Goal: Task Accomplishment & Management: Complete application form

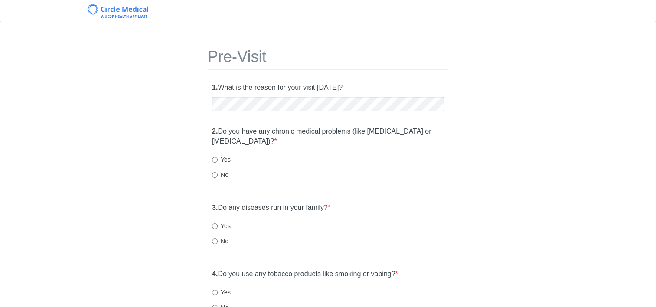
click at [292, 180] on div "2. Do you have any chronic medical problems (like high blood pressure or diabet…" at bounding box center [328, 157] width 241 height 70
click at [215, 161] on input "Yes" at bounding box center [215, 160] width 6 height 6
radio input "true"
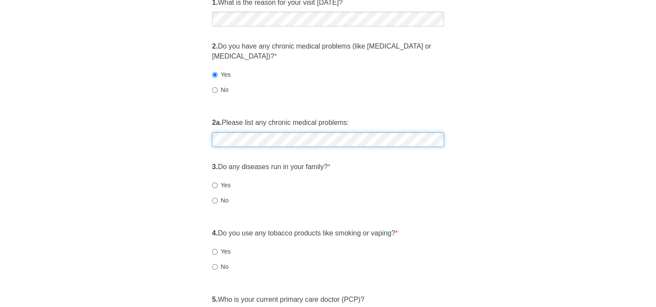
scroll to position [87, 0]
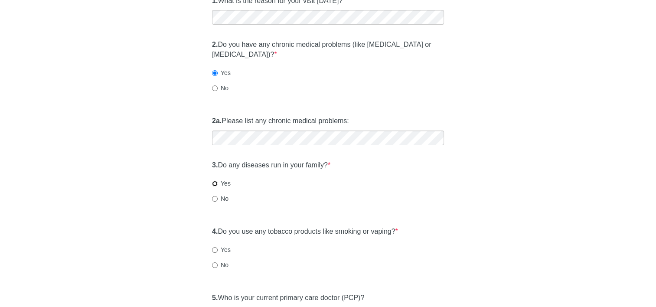
click at [215, 183] on input "Yes" at bounding box center [215, 184] width 6 height 6
radio input "true"
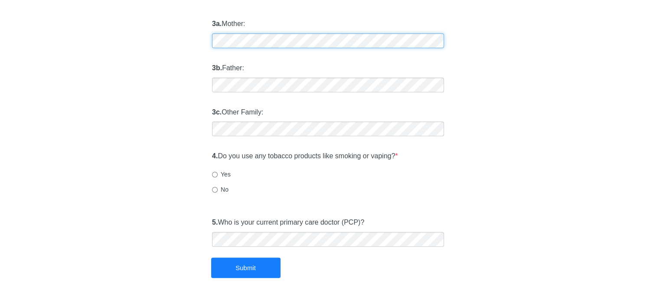
scroll to position [304, 0]
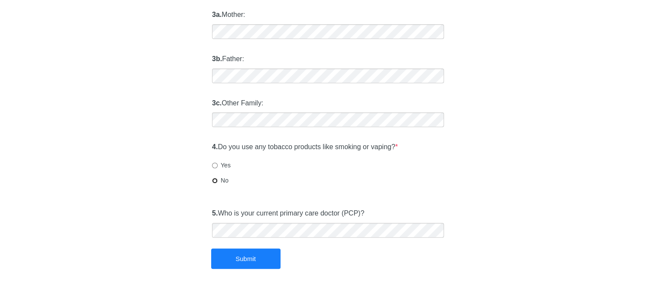
click at [213, 180] on input "No" at bounding box center [215, 181] width 6 height 6
radio input "true"
click at [240, 260] on button "Submit" at bounding box center [245, 259] width 69 height 20
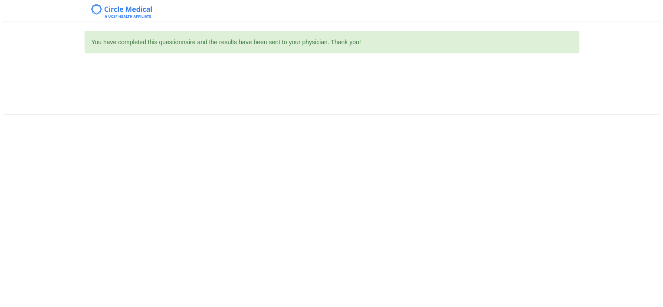
scroll to position [0, 0]
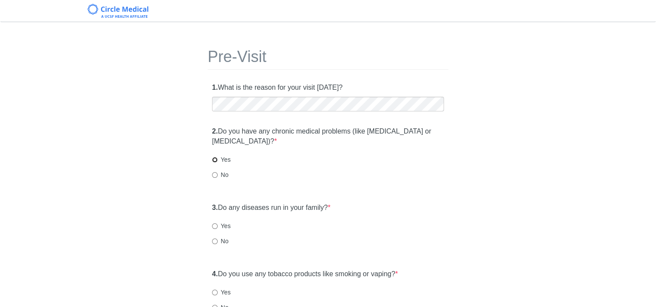
click at [216, 159] on input "Yes" at bounding box center [215, 160] width 6 height 6
radio input "true"
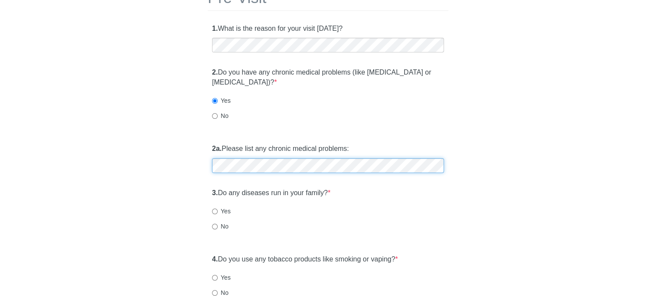
scroll to position [87, 0]
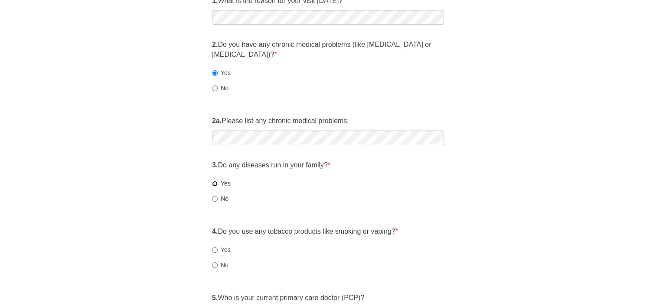
click at [216, 185] on input "Yes" at bounding box center [215, 184] width 6 height 6
radio input "true"
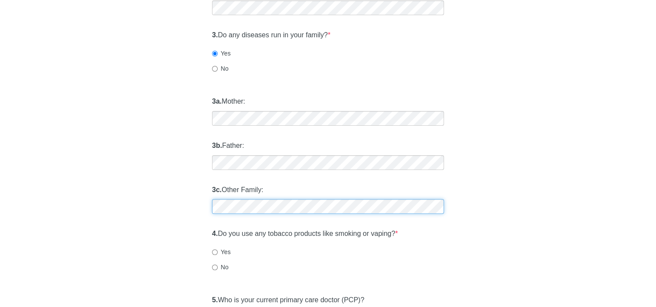
scroll to position [260, 0]
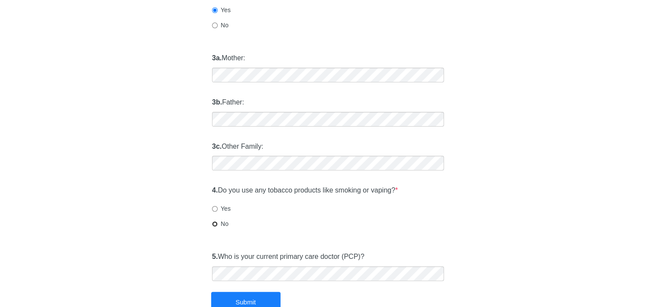
click at [215, 223] on input "No" at bounding box center [215, 224] width 6 height 6
radio input "true"
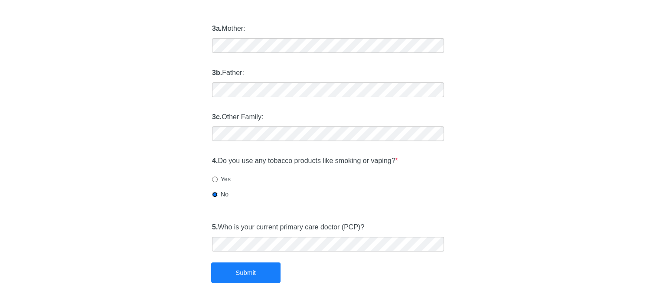
scroll to position [304, 0]
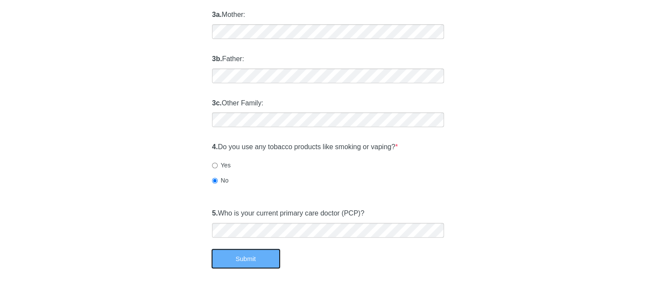
click at [249, 264] on button "Submit" at bounding box center [245, 259] width 69 height 20
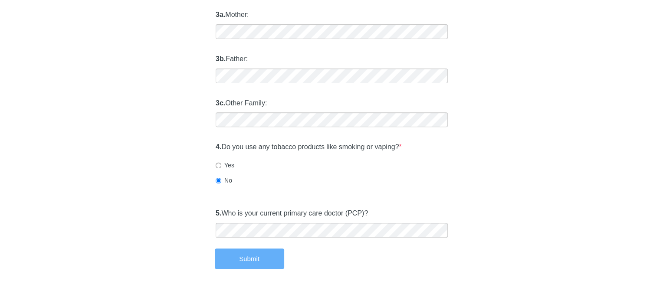
scroll to position [0, 0]
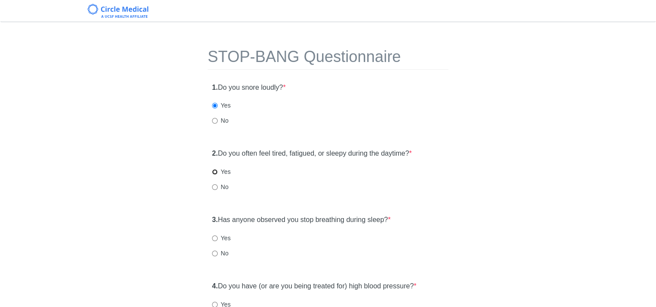
click at [214, 172] on input "Yes" at bounding box center [215, 172] width 6 height 6
radio input "true"
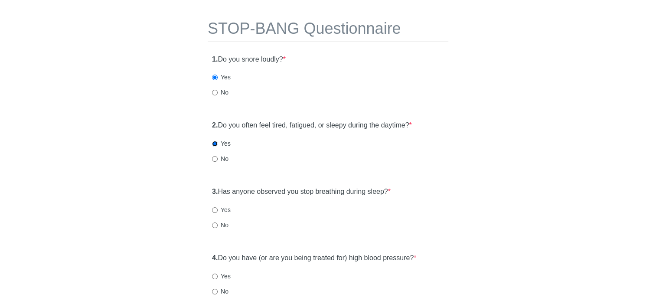
scroll to position [43, 0]
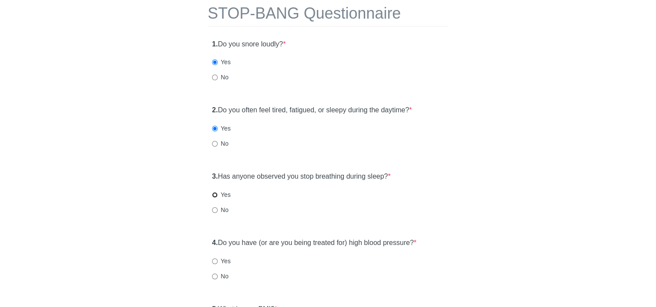
drag, startPoint x: 215, startPoint y: 195, endPoint x: 239, endPoint y: 204, distance: 25.7
click at [215, 195] on input "Yes" at bounding box center [215, 195] width 6 height 6
radio input "true"
click at [214, 277] on input "No" at bounding box center [215, 277] width 6 height 6
radio input "true"
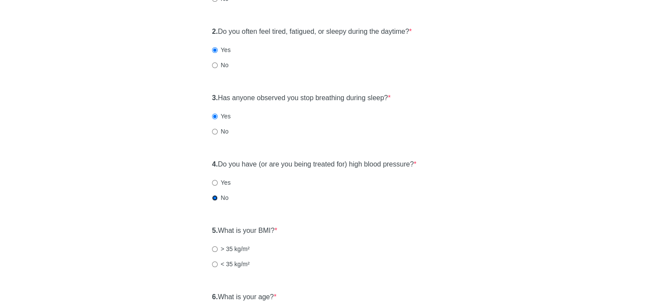
scroll to position [217, 0]
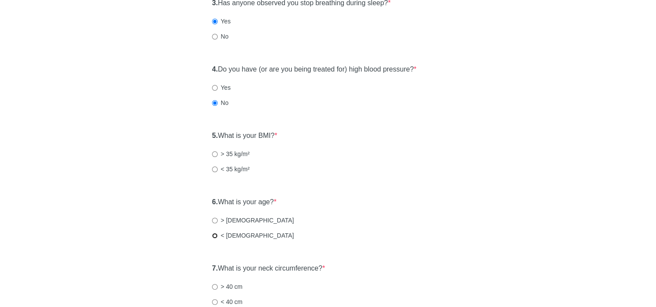
click at [216, 236] on input "< 50 years old" at bounding box center [215, 236] width 6 height 6
radio input "true"
click at [213, 170] on input "< 35 kg/m²" at bounding box center [215, 170] width 6 height 6
radio input "true"
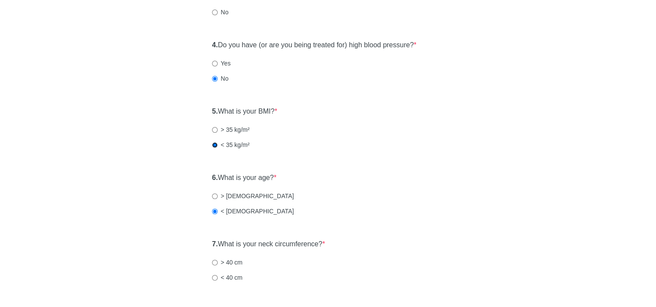
scroll to position [304, 0]
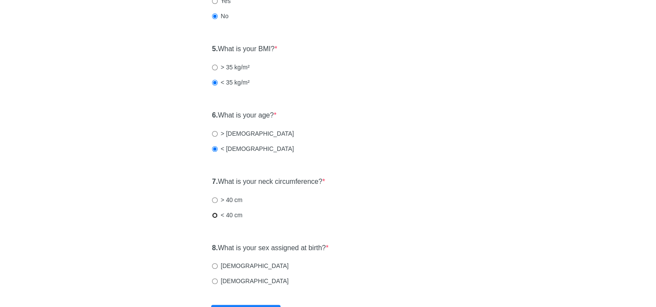
click at [215, 214] on input "< 40 cm" at bounding box center [215, 216] width 6 height 6
radio input "true"
click at [214, 266] on input "Male" at bounding box center [215, 266] width 6 height 6
radio input "true"
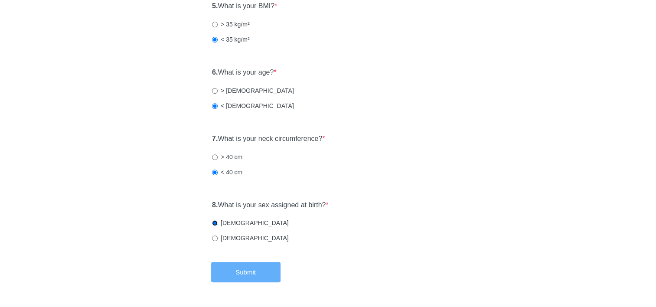
scroll to position [347, 0]
click at [236, 269] on button "Submit" at bounding box center [245, 272] width 69 height 20
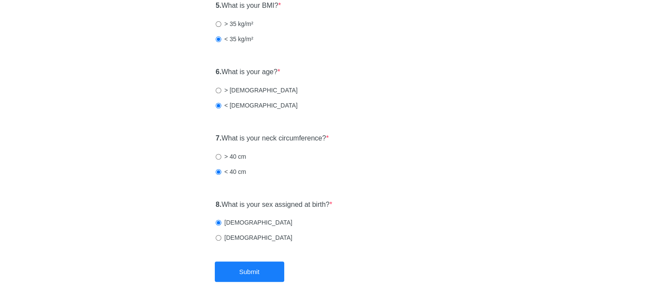
scroll to position [0, 0]
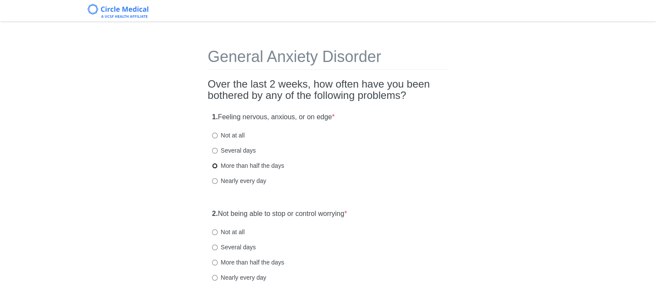
click at [216, 165] on input "More than half the days" at bounding box center [215, 166] width 6 height 6
radio input "true"
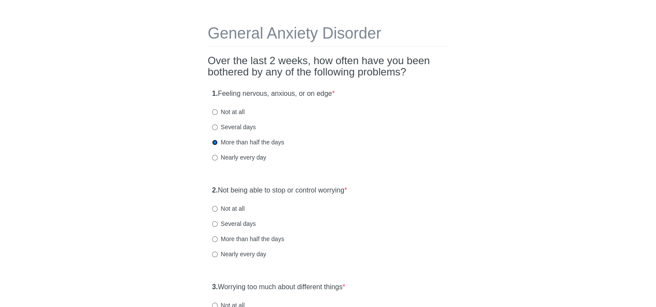
scroll to position [43, 0]
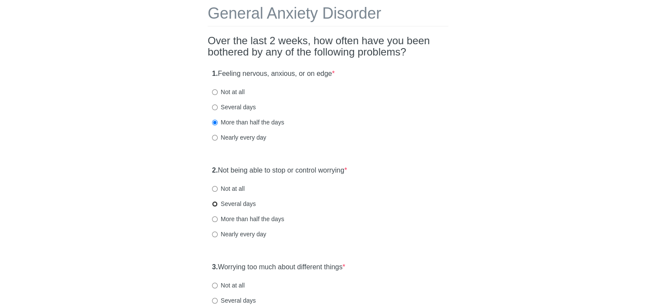
click at [215, 203] on input "Several days" at bounding box center [215, 204] width 6 height 6
radio input "true"
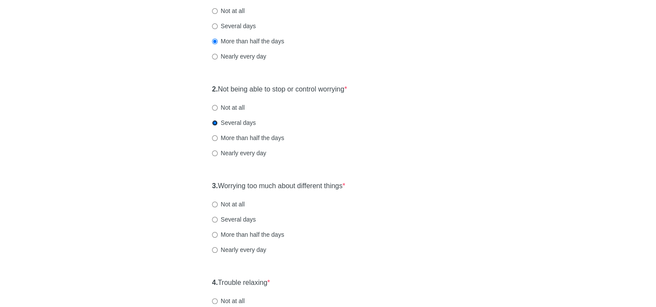
scroll to position [130, 0]
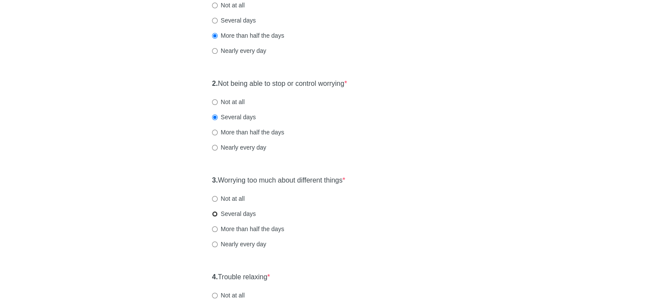
click at [214, 215] on input "Several days" at bounding box center [215, 214] width 6 height 6
radio input "true"
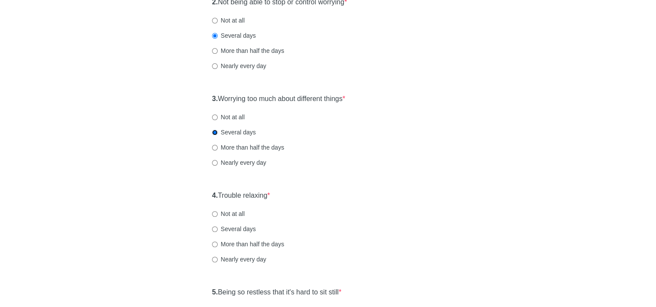
scroll to position [217, 0]
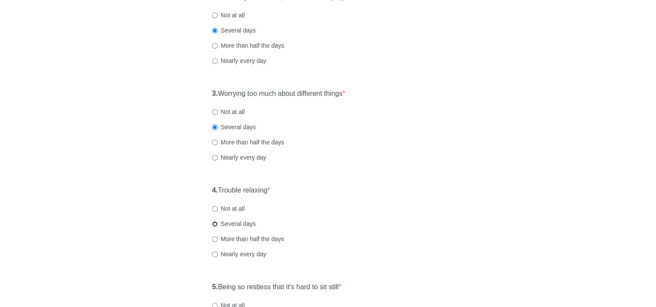
click at [215, 223] on input "Several days" at bounding box center [215, 224] width 6 height 6
radio input "true"
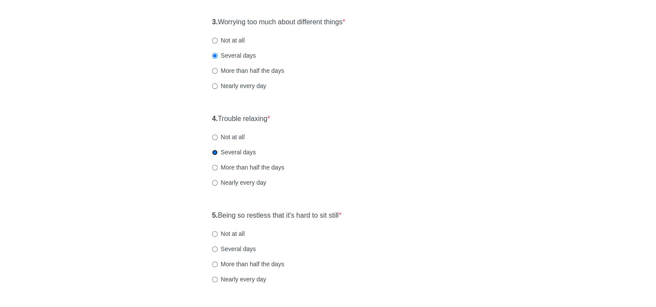
scroll to position [304, 0]
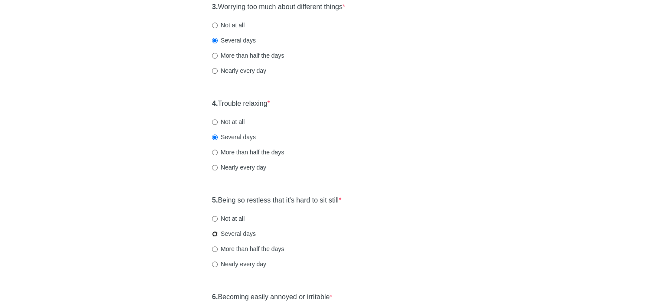
click at [216, 233] on input "Several days" at bounding box center [215, 234] width 6 height 6
radio input "true"
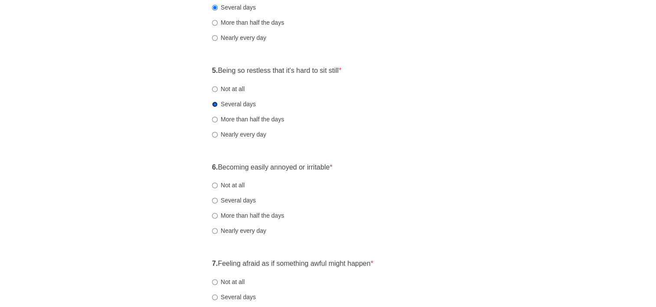
scroll to position [434, 0]
click at [214, 186] on input "Not at all" at bounding box center [215, 185] width 6 height 6
radio input "true"
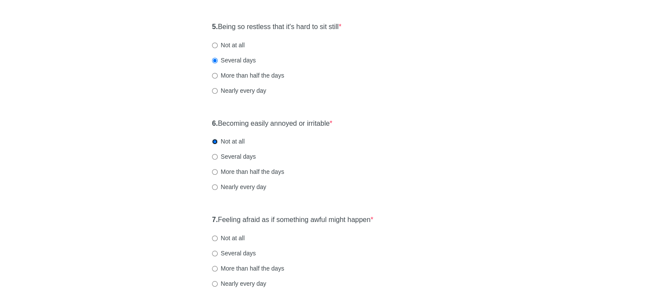
scroll to position [521, 0]
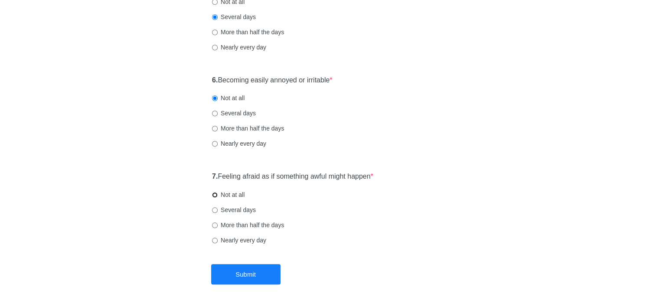
click at [213, 193] on input "Not at all" at bounding box center [215, 195] width 6 height 6
radio input "true"
drag, startPoint x: 235, startPoint y: 278, endPoint x: 289, endPoint y: 286, distance: 54.8
click at [236, 278] on button "Submit" at bounding box center [245, 274] width 69 height 20
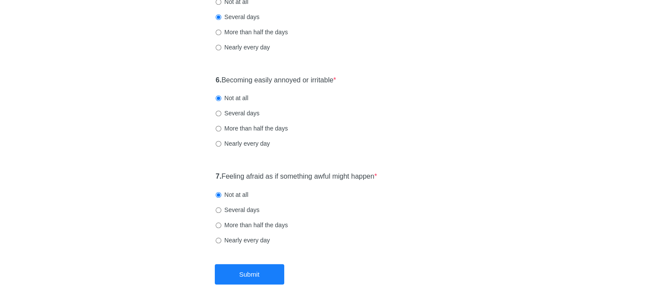
scroll to position [0, 0]
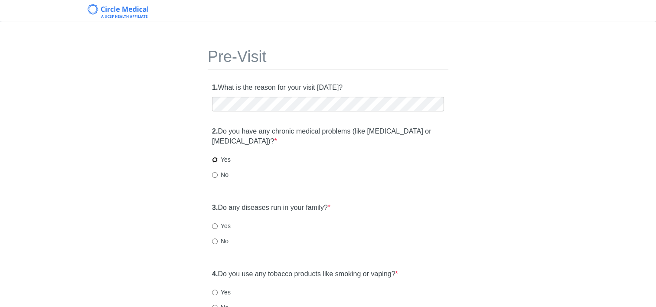
click at [215, 158] on input "Yes" at bounding box center [215, 160] width 6 height 6
radio input "true"
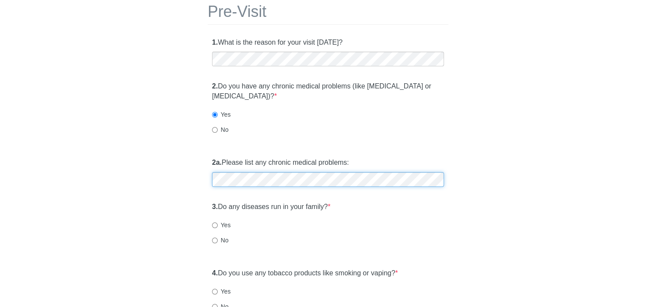
scroll to position [87, 0]
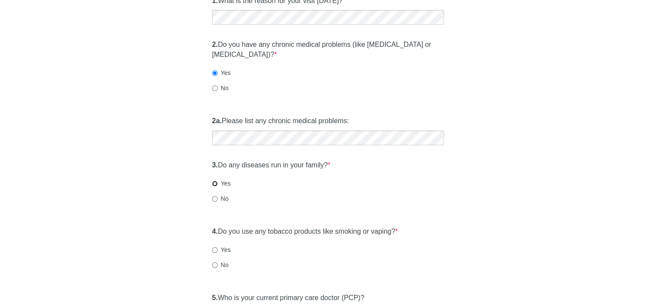
click at [215, 184] on input "Yes" at bounding box center [215, 184] width 6 height 6
radio input "true"
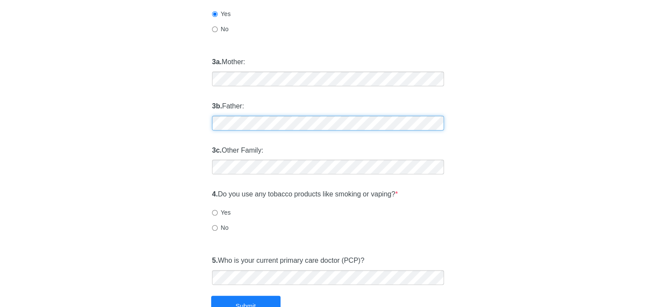
scroll to position [260, 0]
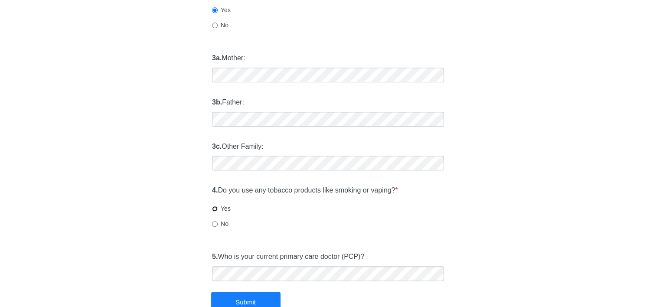
click at [215, 210] on input "Yes" at bounding box center [215, 209] width 6 height 6
radio input "true"
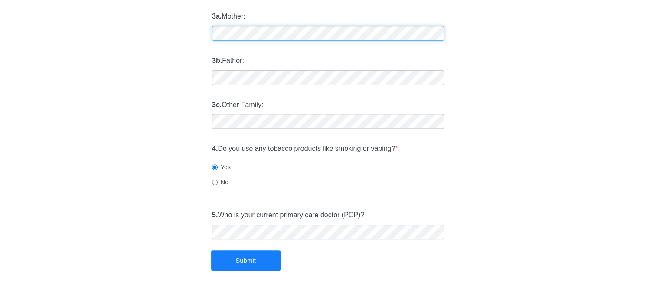
scroll to position [304, 0]
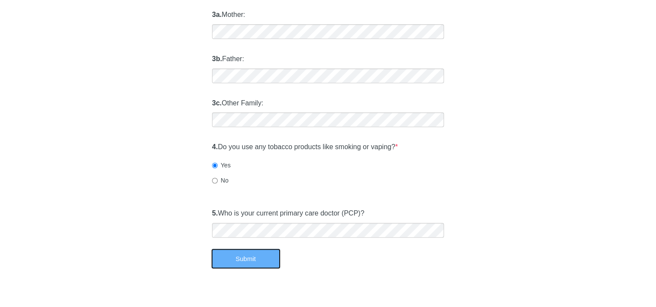
click at [241, 262] on button "Submit" at bounding box center [245, 259] width 69 height 20
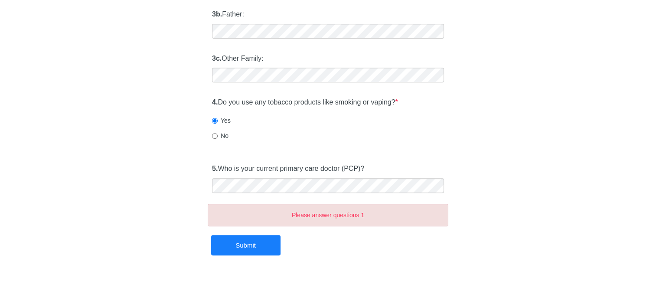
scroll to position [349, 0]
click at [238, 243] on button "Submit" at bounding box center [245, 245] width 69 height 20
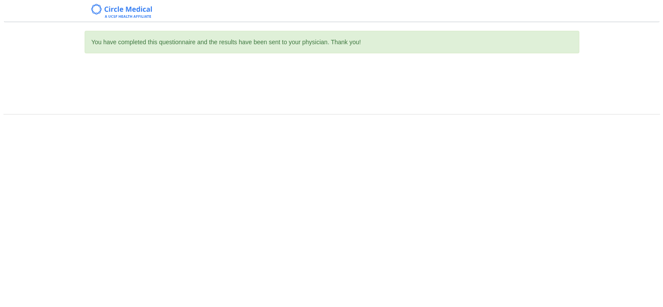
scroll to position [0, 0]
